Goal: Communication & Community: Connect with others

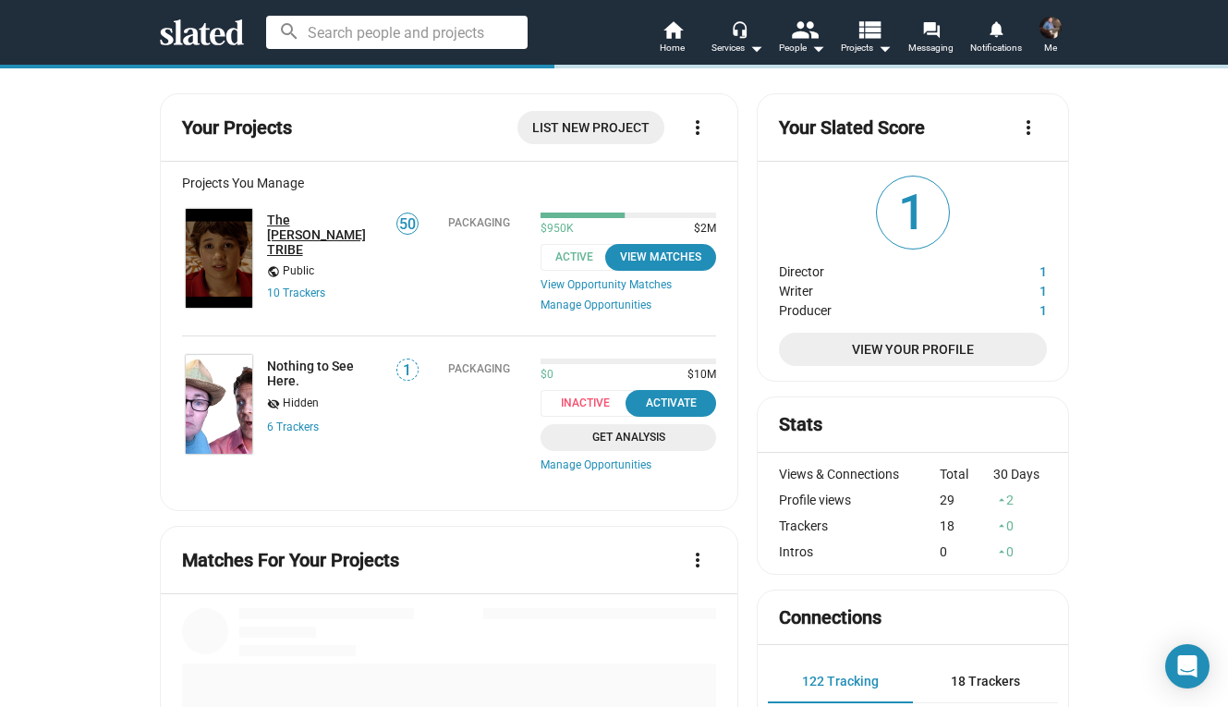
click at [346, 220] on link "The [PERSON_NAME] TRIBE" at bounding box center [325, 234] width 117 height 44
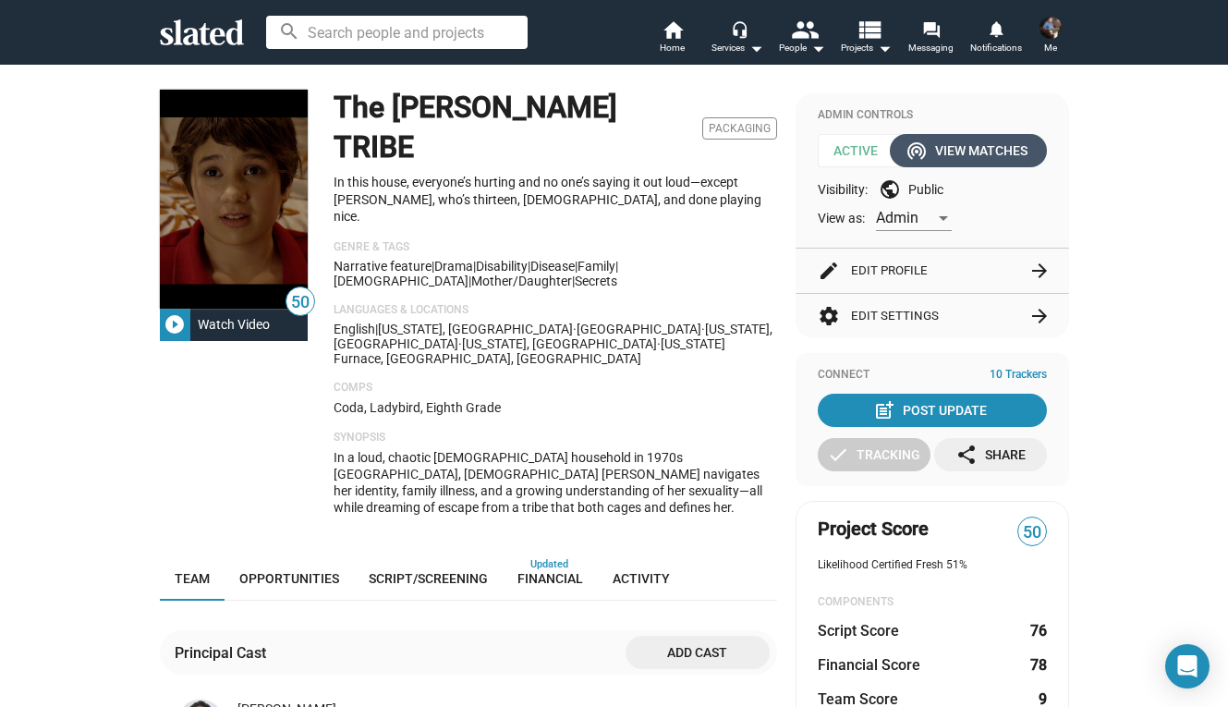
click at [953, 159] on div "wifi_tethering View Matches" at bounding box center [968, 150] width 118 height 33
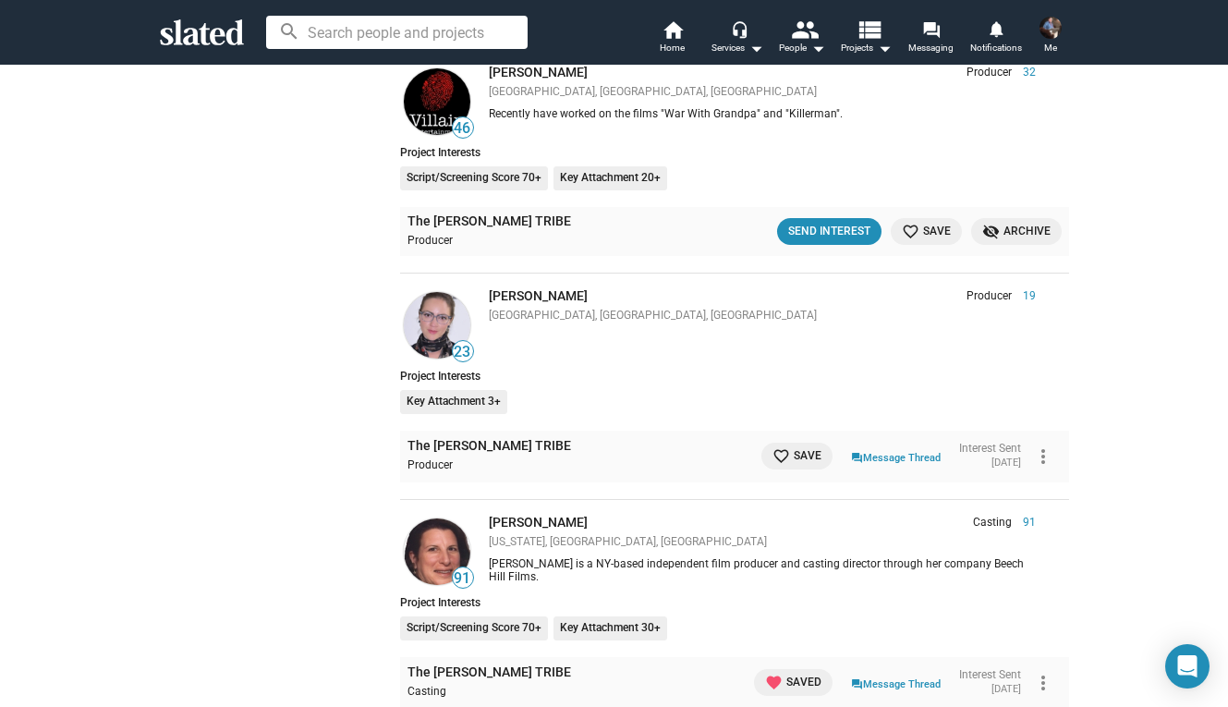
scroll to position [1547, 0]
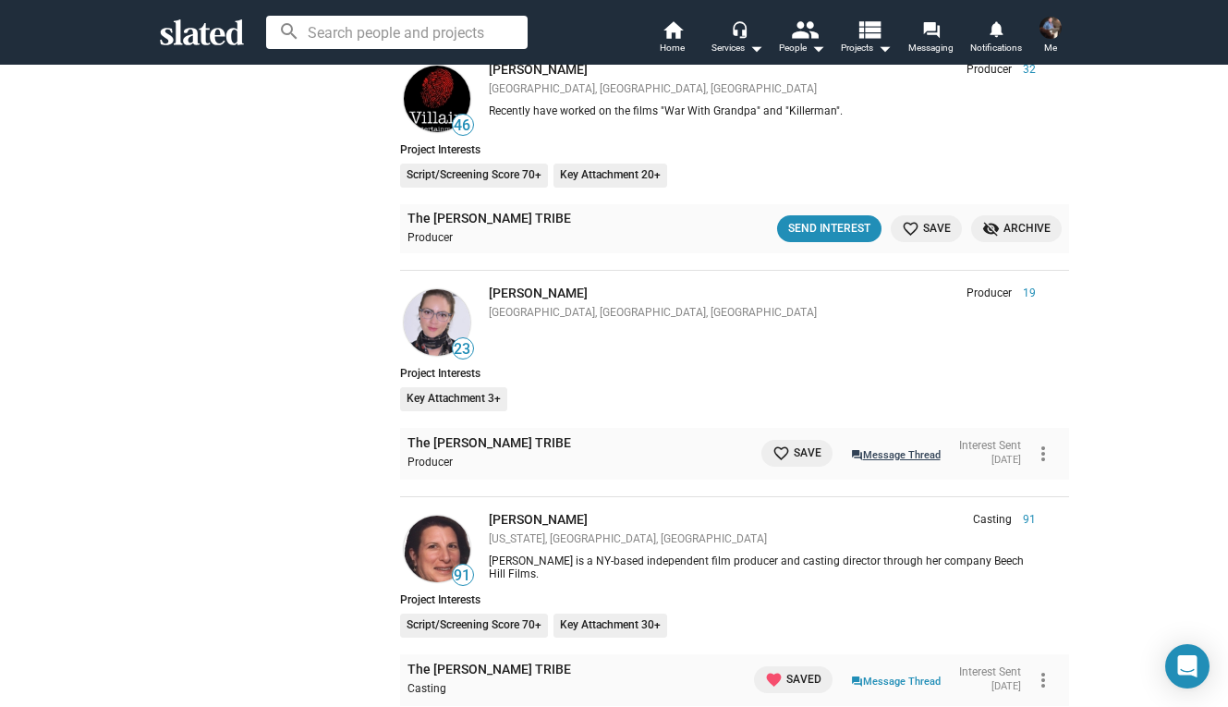
click at [872, 444] on link "question_answer Message Thread" at bounding box center [896, 453] width 90 height 18
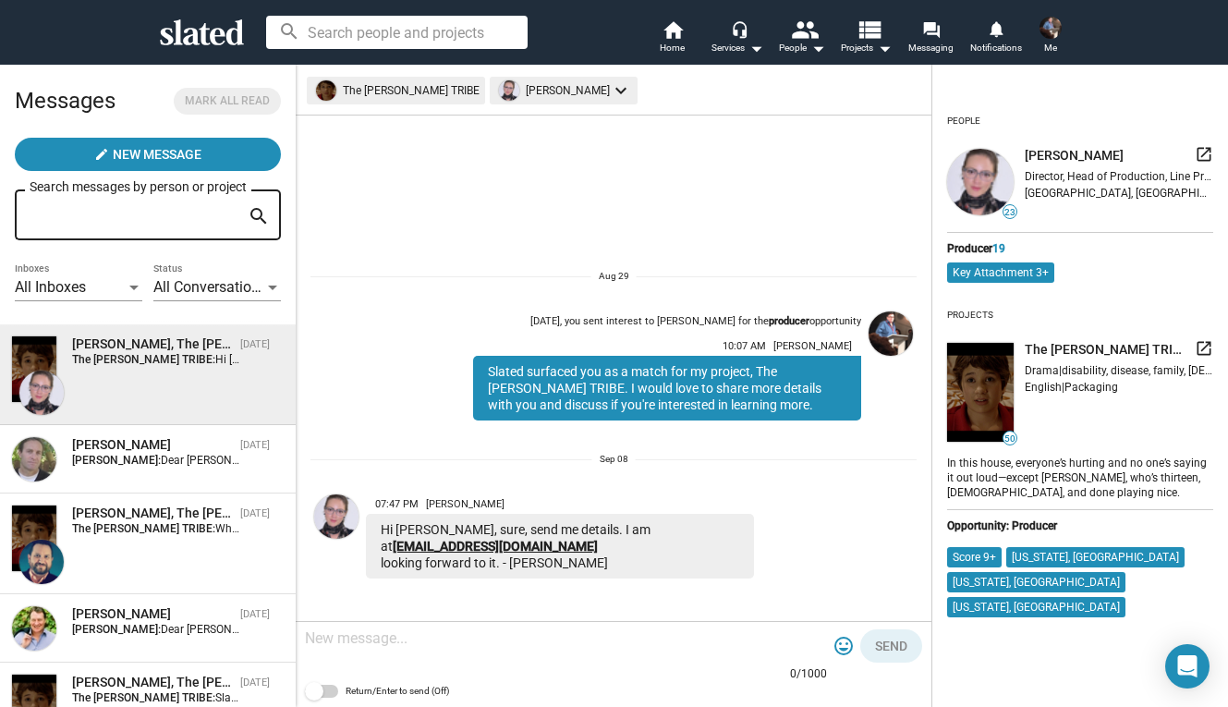
click at [461, 544] on link "Ceruleanfilms@gmail.com" at bounding box center [495, 546] width 205 height 15
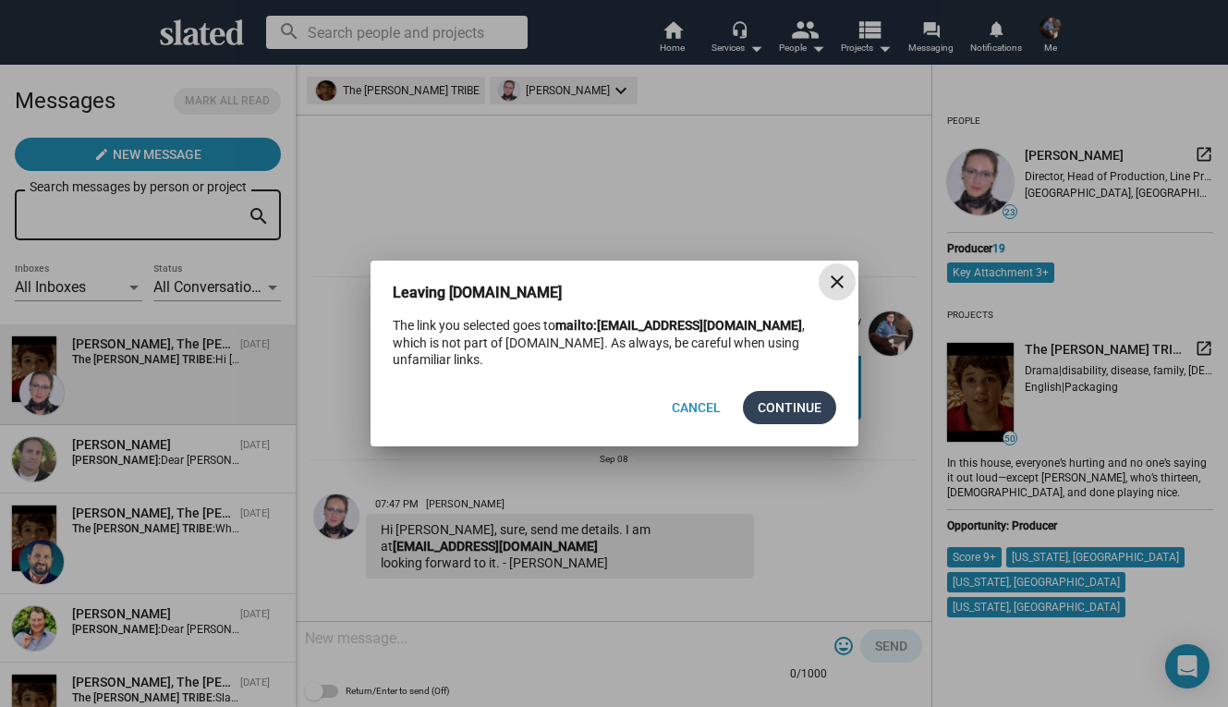
click at [796, 395] on span "Continue" at bounding box center [790, 407] width 64 height 33
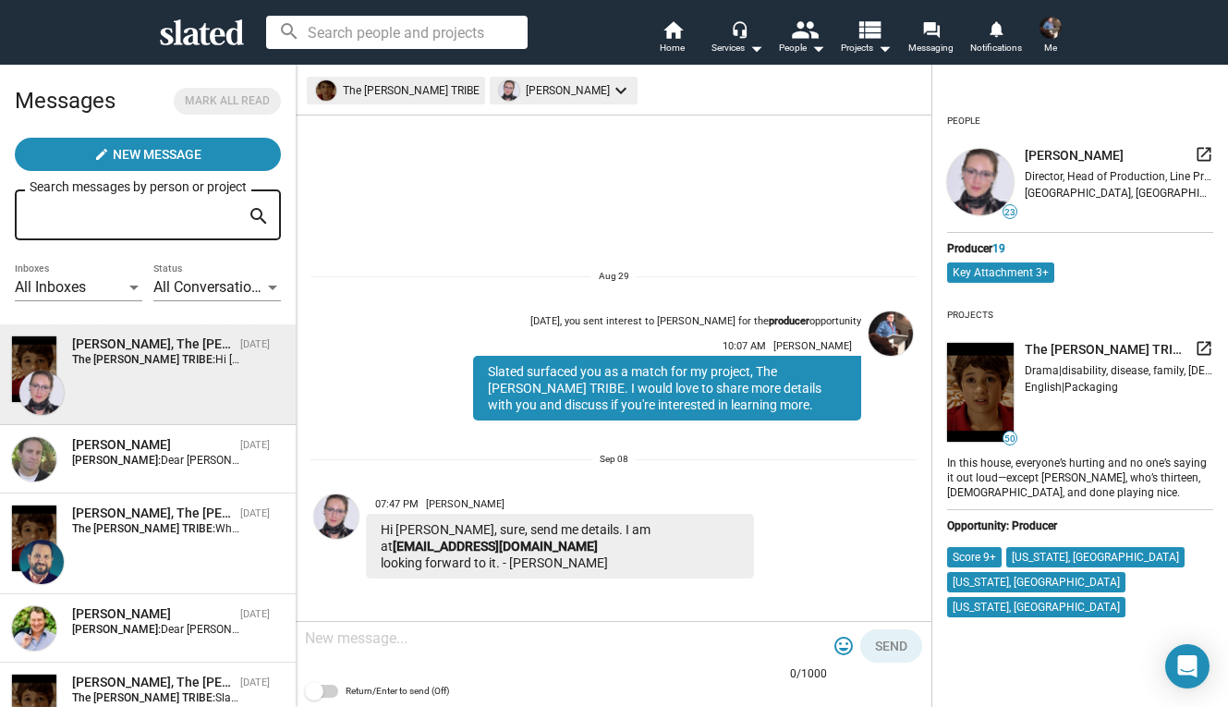
click at [330, 645] on textarea at bounding box center [566, 638] width 522 height 18
type textarea "It's in the ether!"
click at [911, 640] on button "Send" at bounding box center [891, 645] width 62 height 33
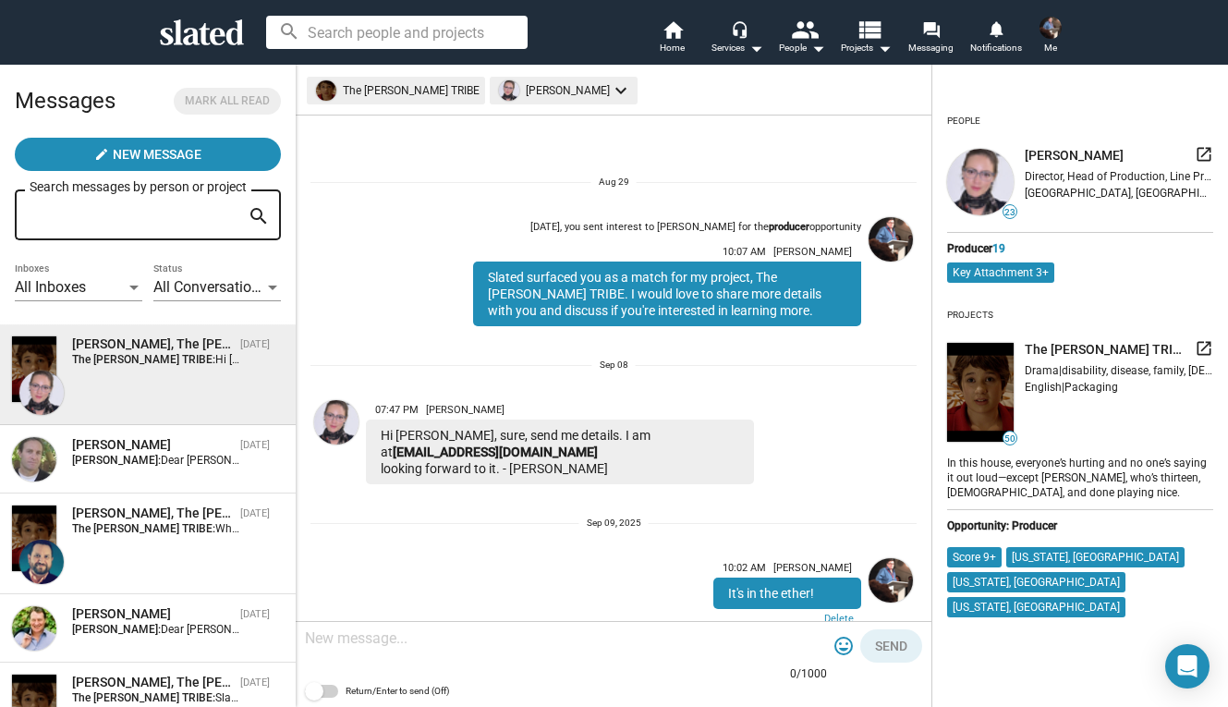
scroll to position [53, 0]
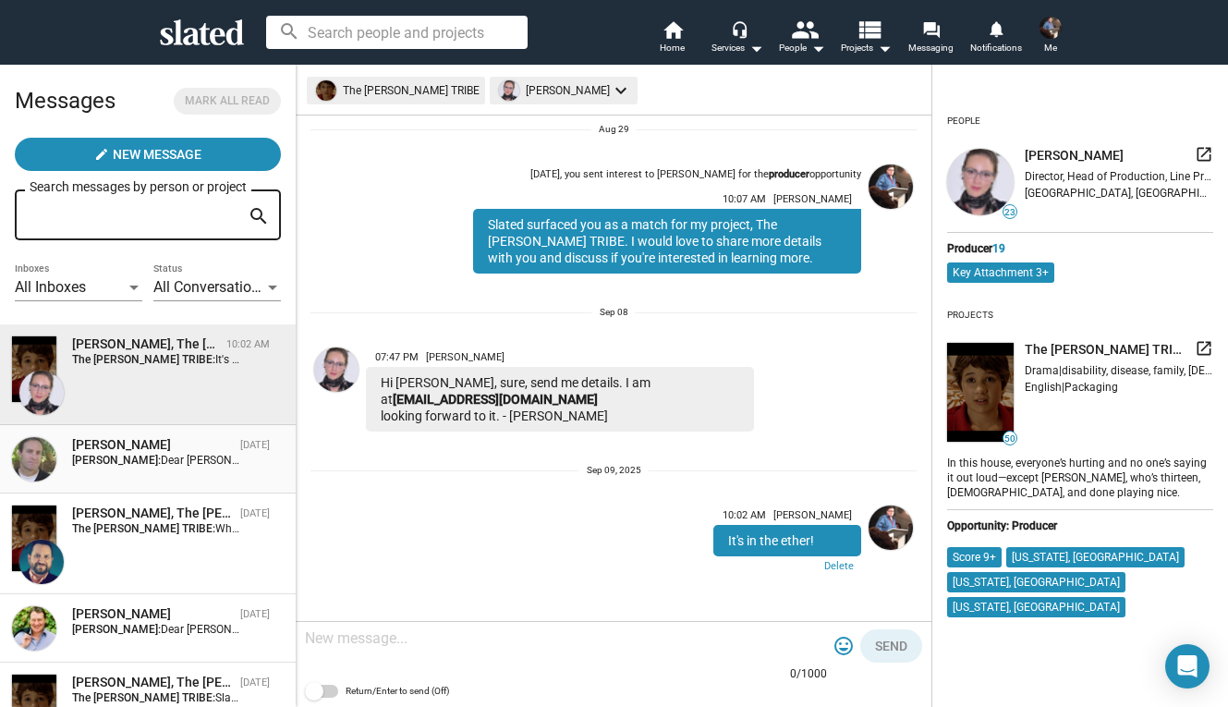
click at [182, 475] on div "William Chartoff Sep 06 Jane Baker: Dear William , Slated says we match for my …" at bounding box center [147, 459] width 273 height 46
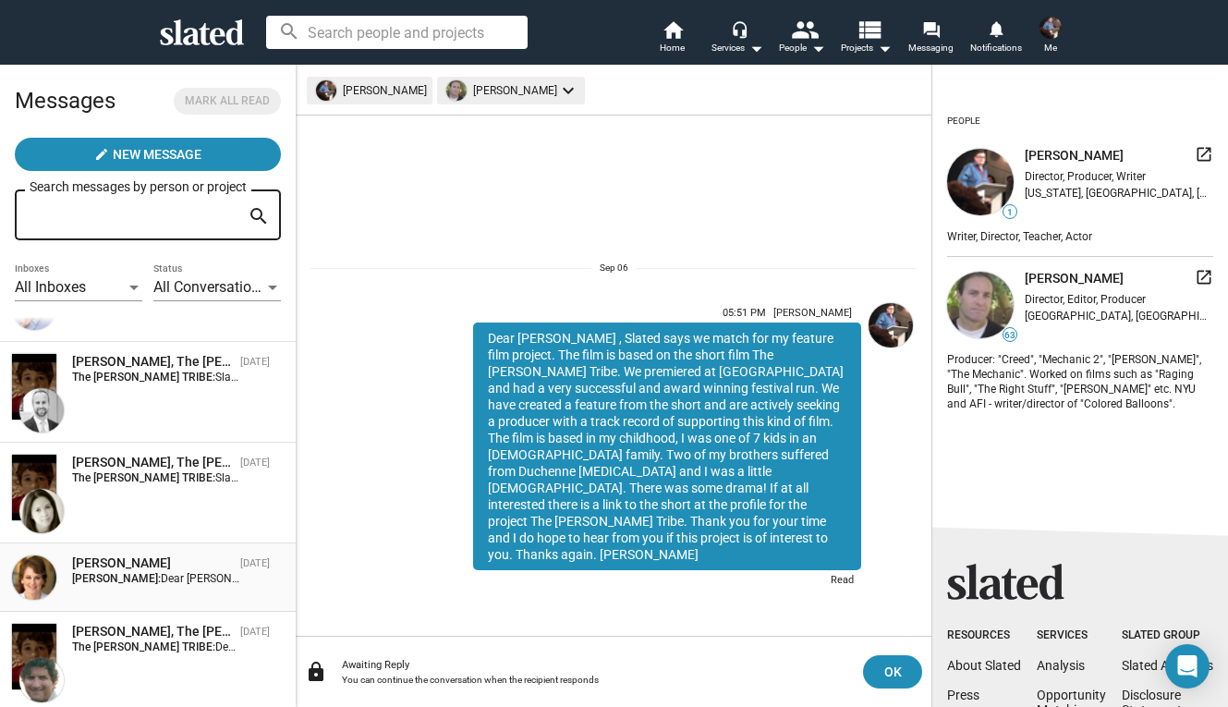
scroll to position [323, 0]
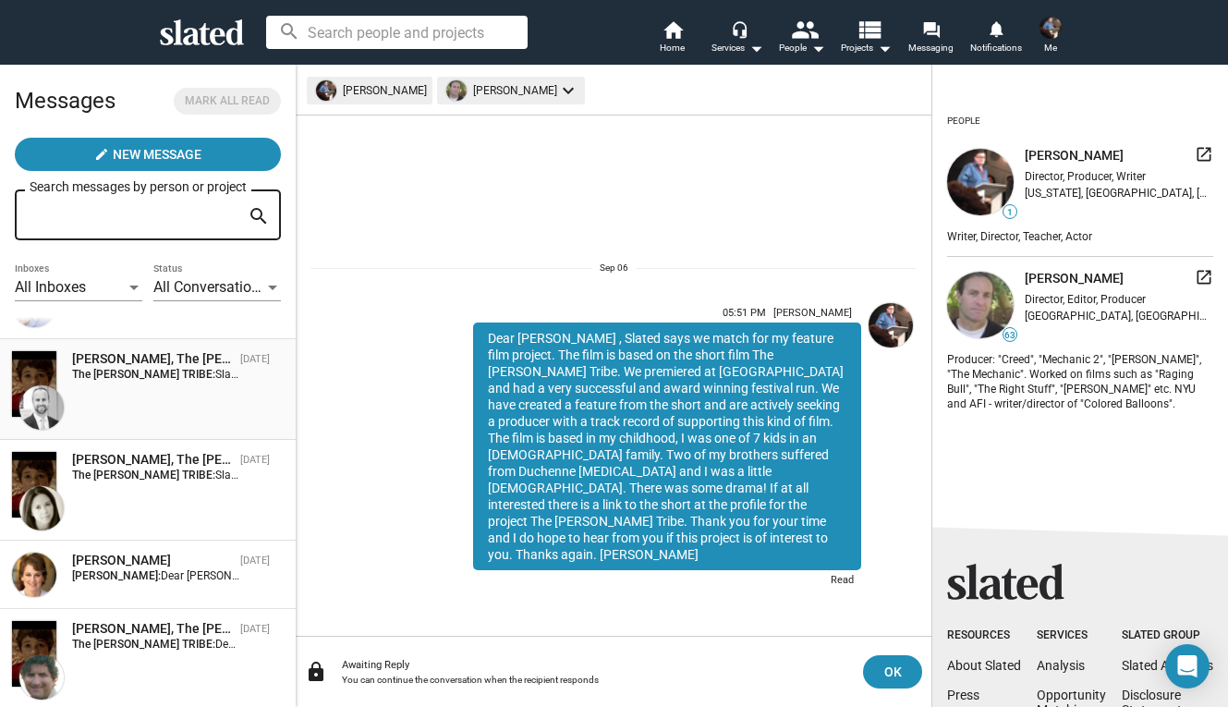
click at [171, 402] on div "Matthew Helderman, The PARKER TRIBE Sep 06 The PARKER TRIBE: Slated surfaced yo…" at bounding box center [147, 389] width 273 height 79
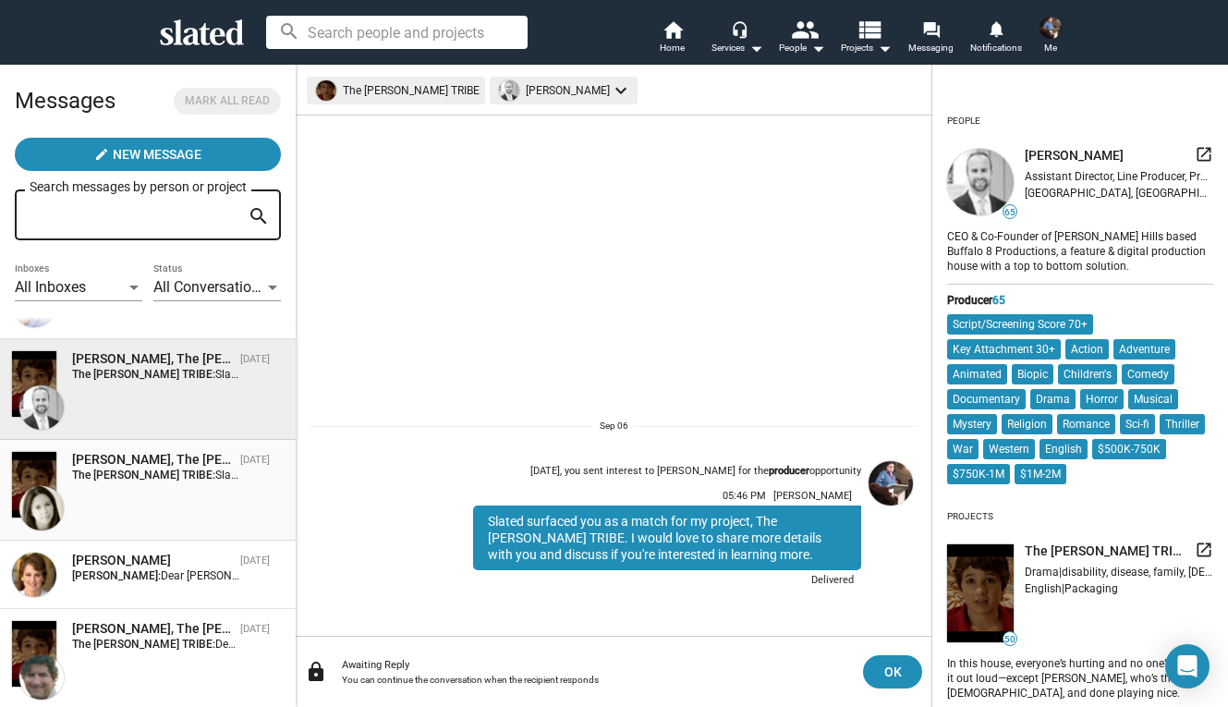
click at [154, 489] on div "Paula P. Manzanedo, The PARKER TRIBE Sep 06 The PARKER TRIBE: Slated surfaced y…" at bounding box center [147, 490] width 273 height 79
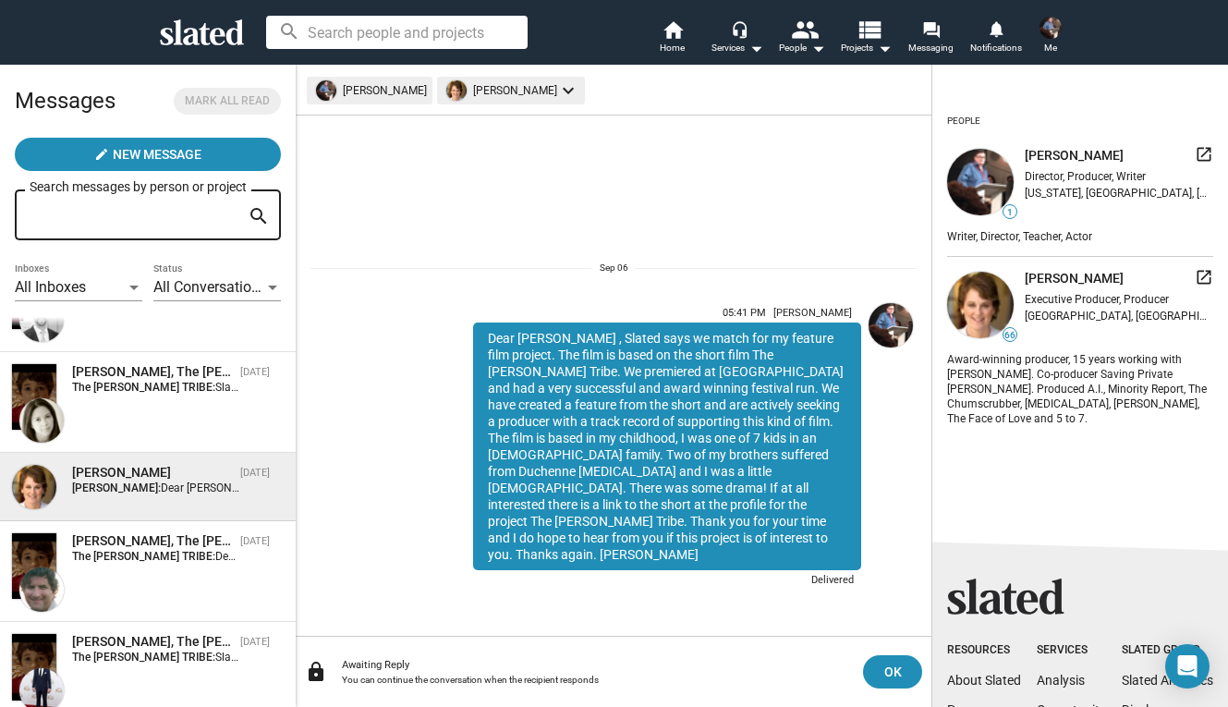
scroll to position [416, 0]
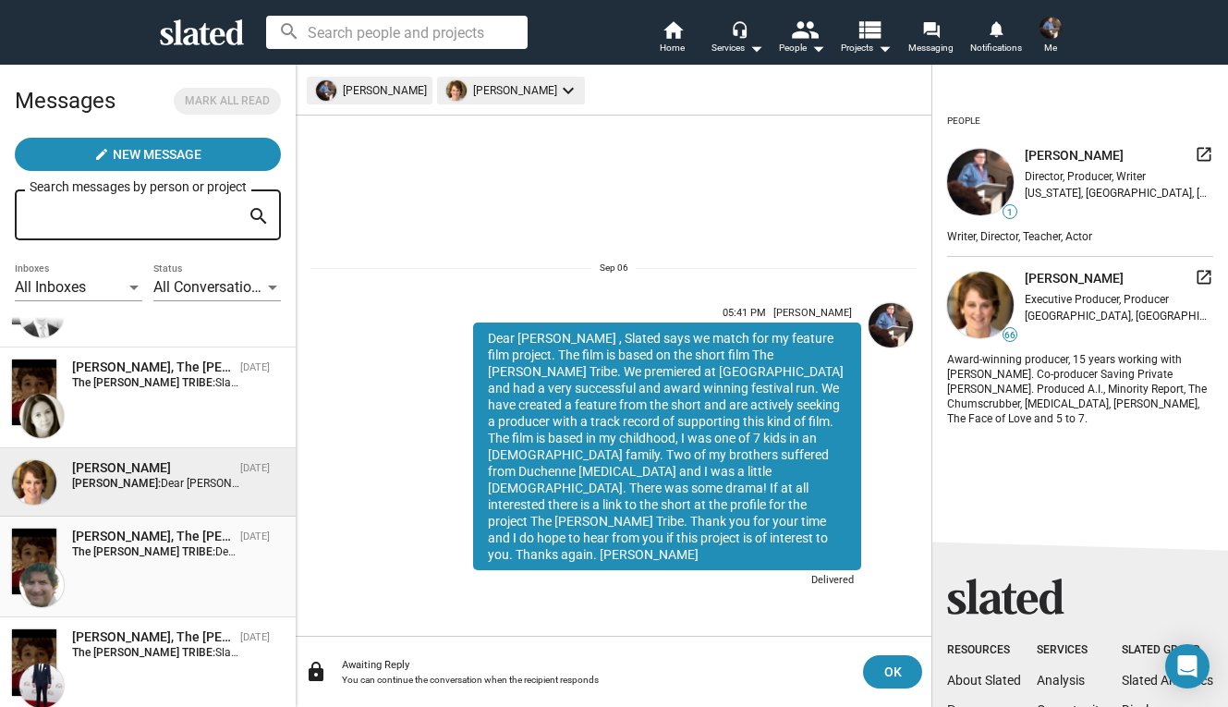
click at [164, 569] on div "Marc Cerutti, The PARKER TRIBE Sep 06 The PARKER TRIBE: Dear Marc , Slated says…" at bounding box center [147, 567] width 273 height 79
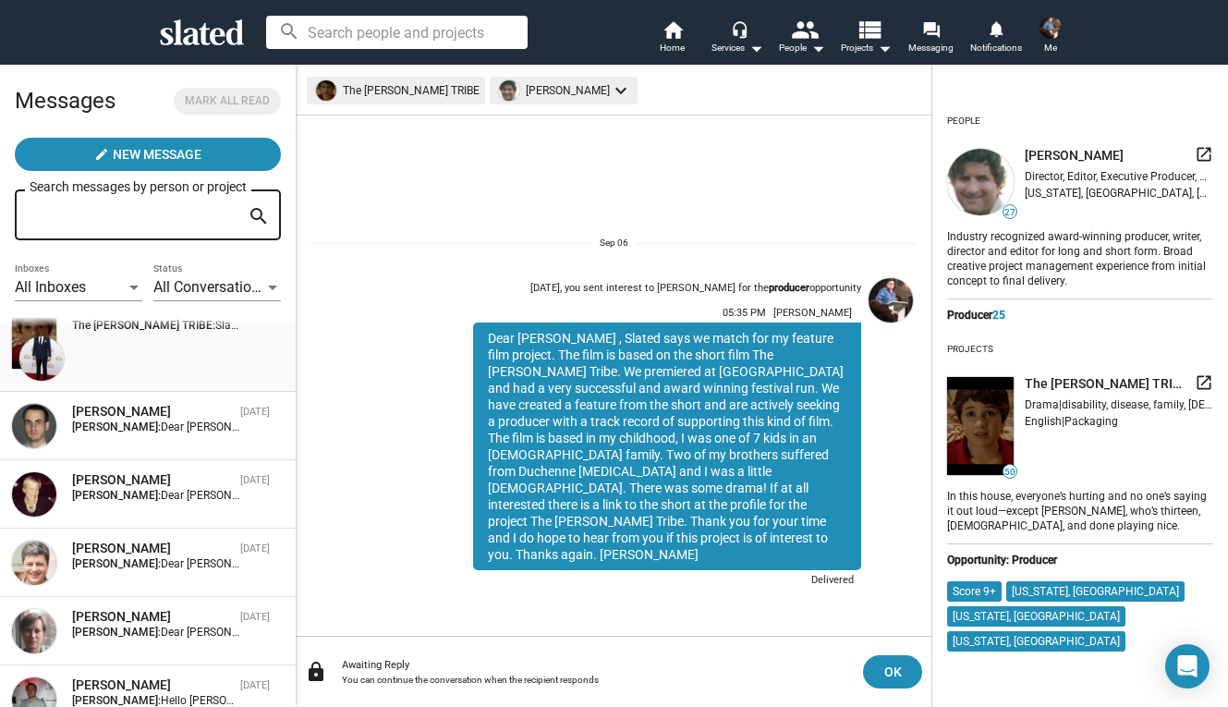
scroll to position [889, 0]
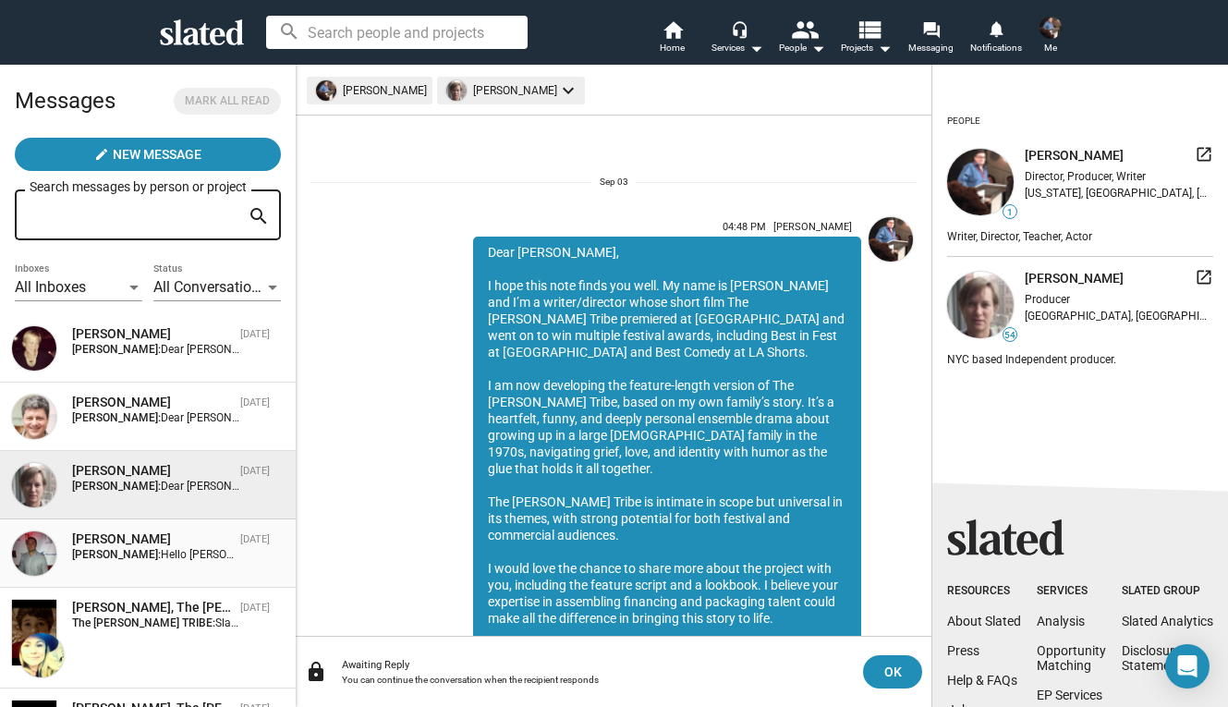
scroll to position [97, 0]
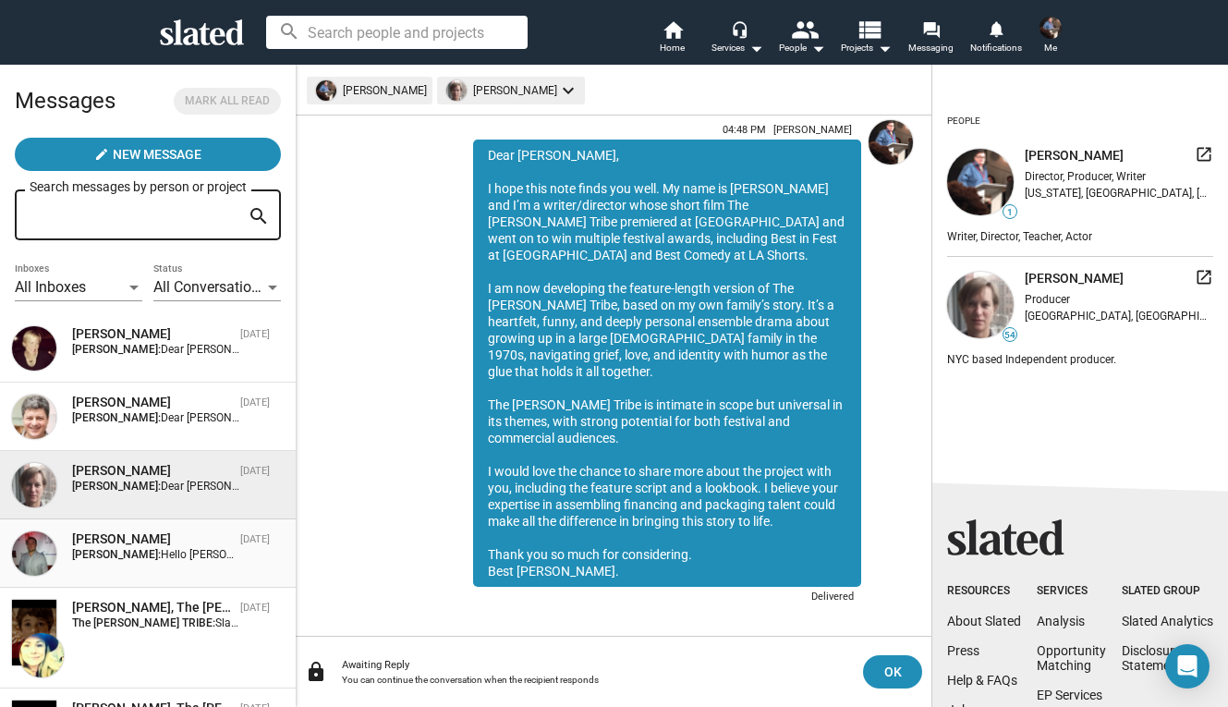
click at [164, 547] on div "Rob Simmons" at bounding box center [152, 539] width 161 height 18
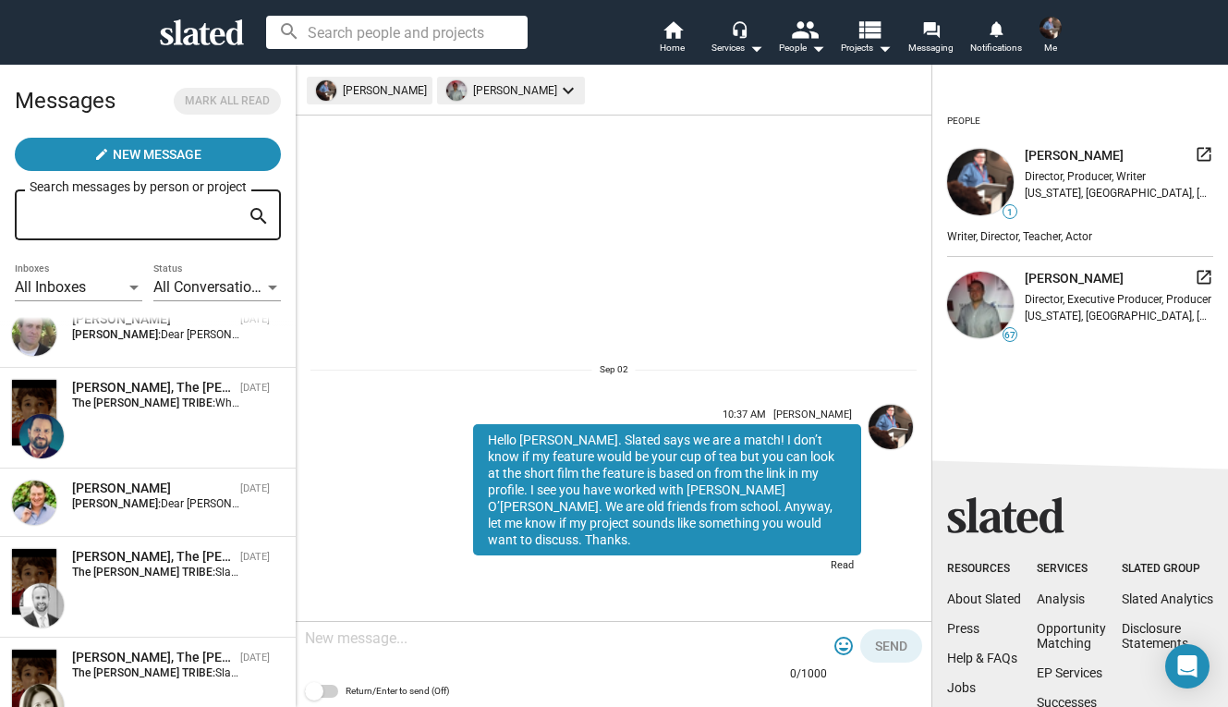
scroll to position [36, 0]
